Goal: Information Seeking & Learning: Learn about a topic

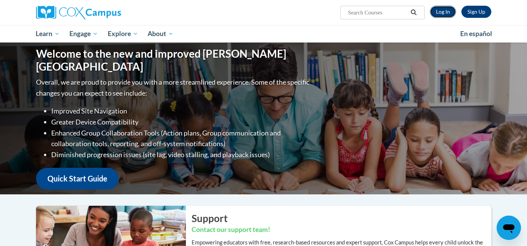
click at [440, 11] on link "Log In" at bounding box center [443, 12] width 26 height 12
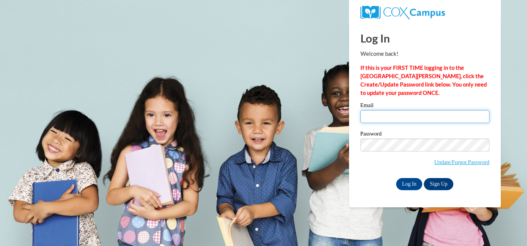
click at [402, 114] on input "Email" at bounding box center [425, 116] width 129 height 13
type input "heather.higa-funada@k12.hi.us"
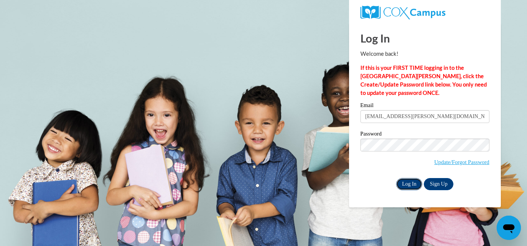
click at [407, 184] on input "Log In" at bounding box center [409, 184] width 27 height 12
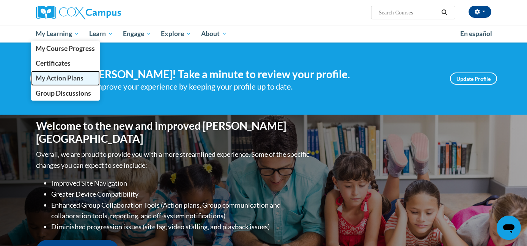
click at [72, 79] on span "My Action Plans" at bounding box center [60, 78] width 48 height 8
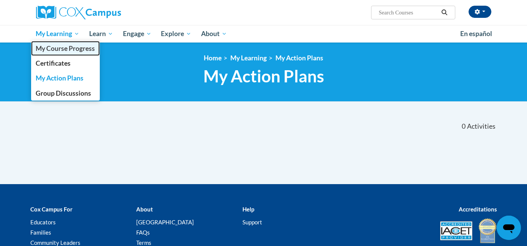
click at [72, 50] on span "My Course Progress" at bounding box center [65, 48] width 59 height 8
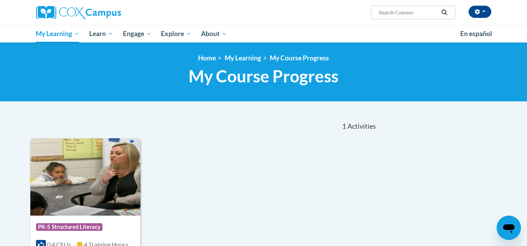
click at [394, 13] on input "Search..." at bounding box center [408, 12] width 61 height 9
type input "data"
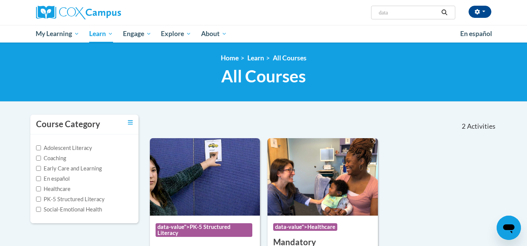
click at [400, 13] on input "data" at bounding box center [408, 12] width 61 height 9
type input "structured literacy"
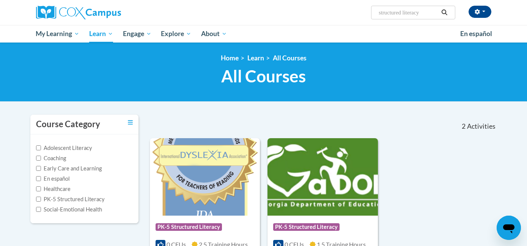
click at [419, 12] on input "structured literacy" at bounding box center [408, 12] width 61 height 9
type input "data coaching"
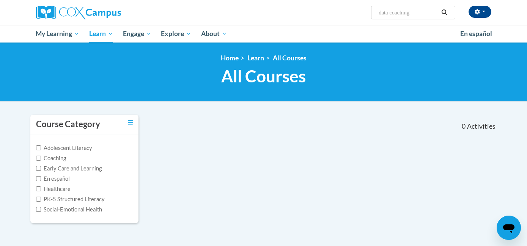
click at [416, 13] on input "data coaching" at bounding box center [408, 12] width 61 height 9
type input "data"
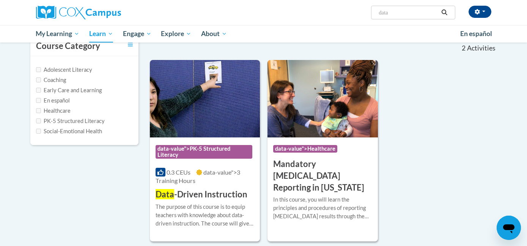
scroll to position [80, 0]
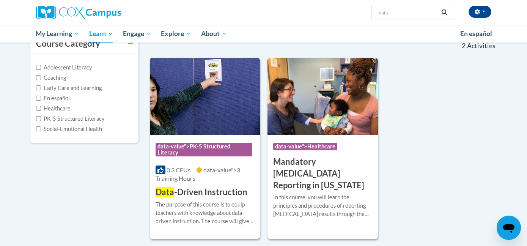
click at [219, 104] on img at bounding box center [205, 96] width 110 height 77
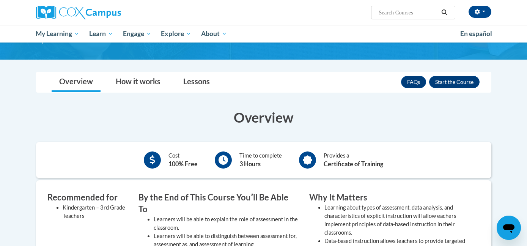
scroll to position [82, 0]
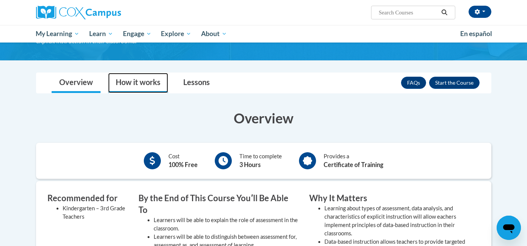
click at [152, 89] on link "How it works" at bounding box center [138, 83] width 60 height 20
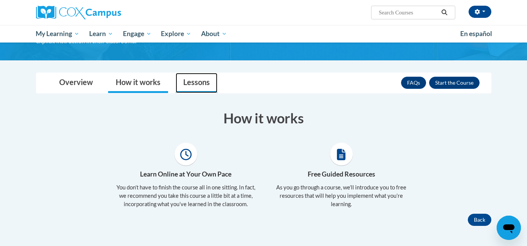
click at [214, 84] on link "Lessons" at bounding box center [197, 83] width 42 height 20
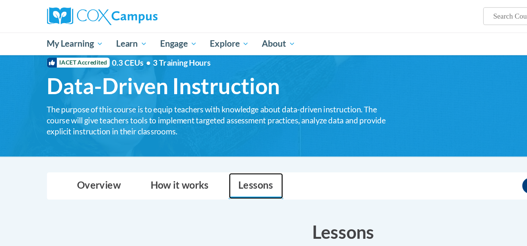
scroll to position [18, 0]
